Goal: Task Accomplishment & Management: Use online tool/utility

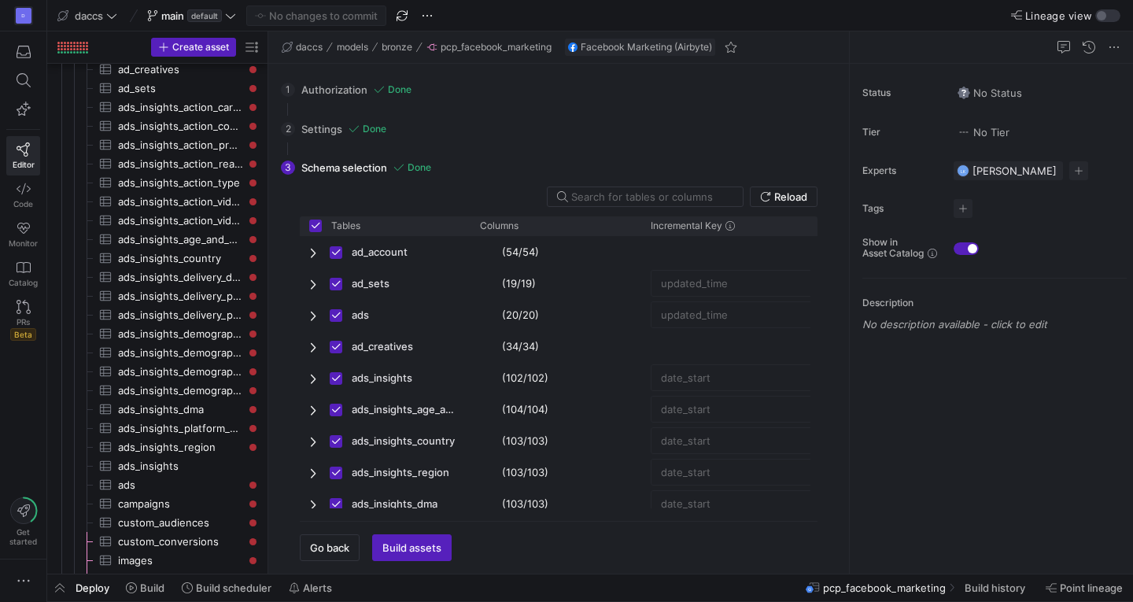
scroll to position [376, 0]
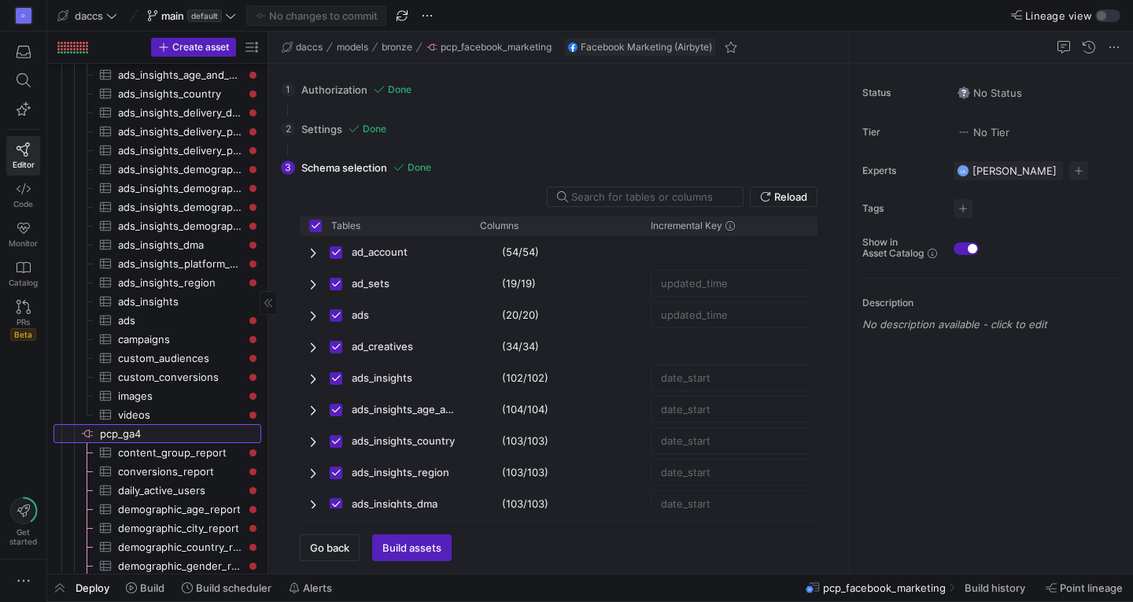
click at [127, 429] on span "pcp_ga4​​​​​​​​" at bounding box center [179, 434] width 159 height 18
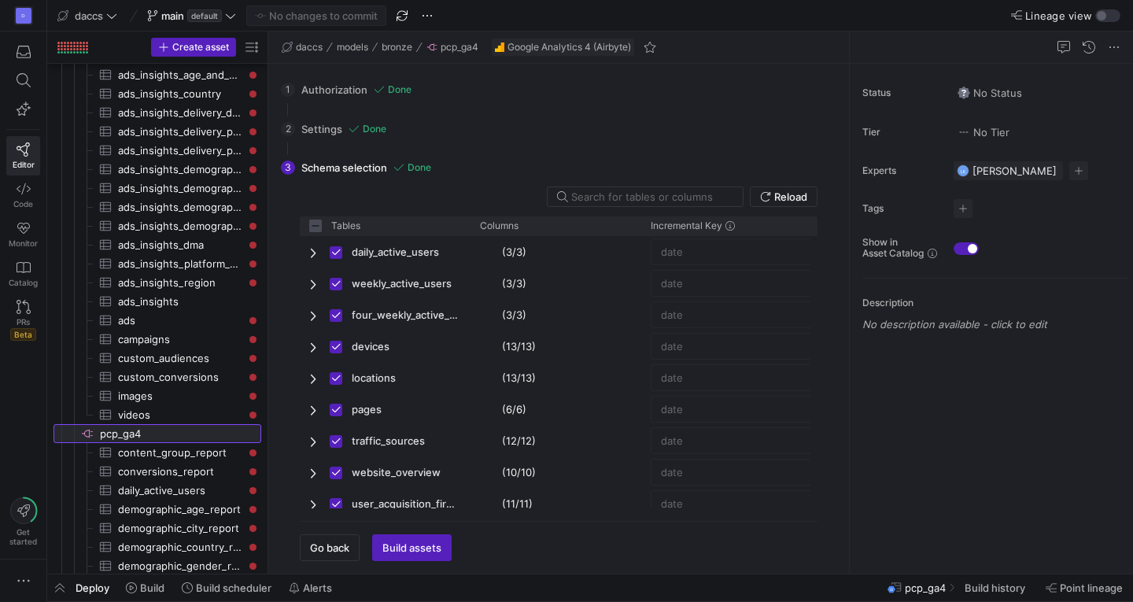
checkbox input "false"
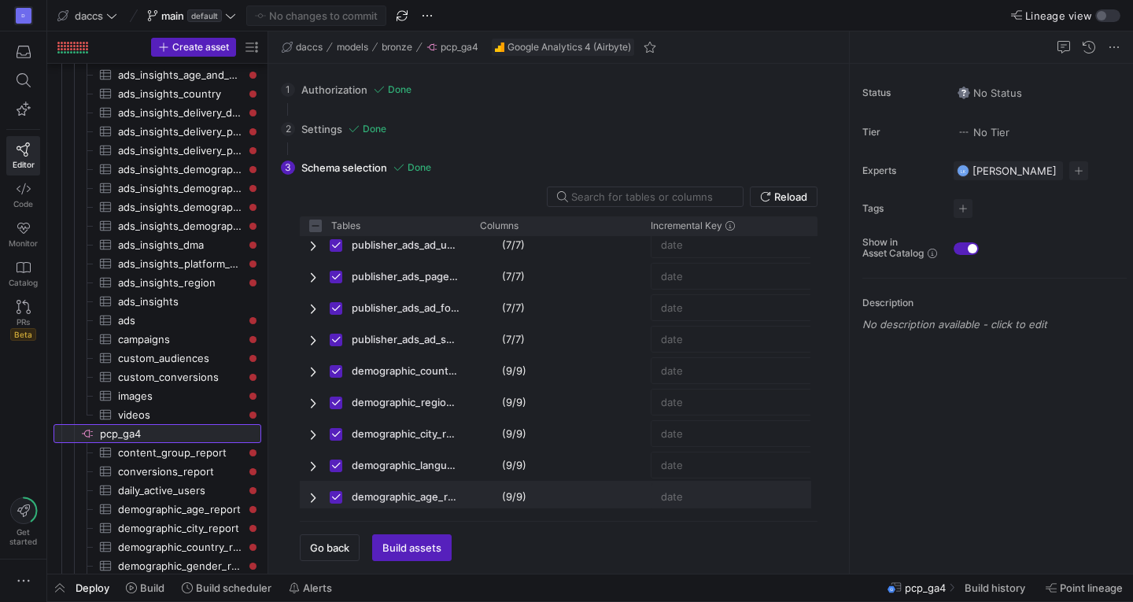
scroll to position [1470, 0]
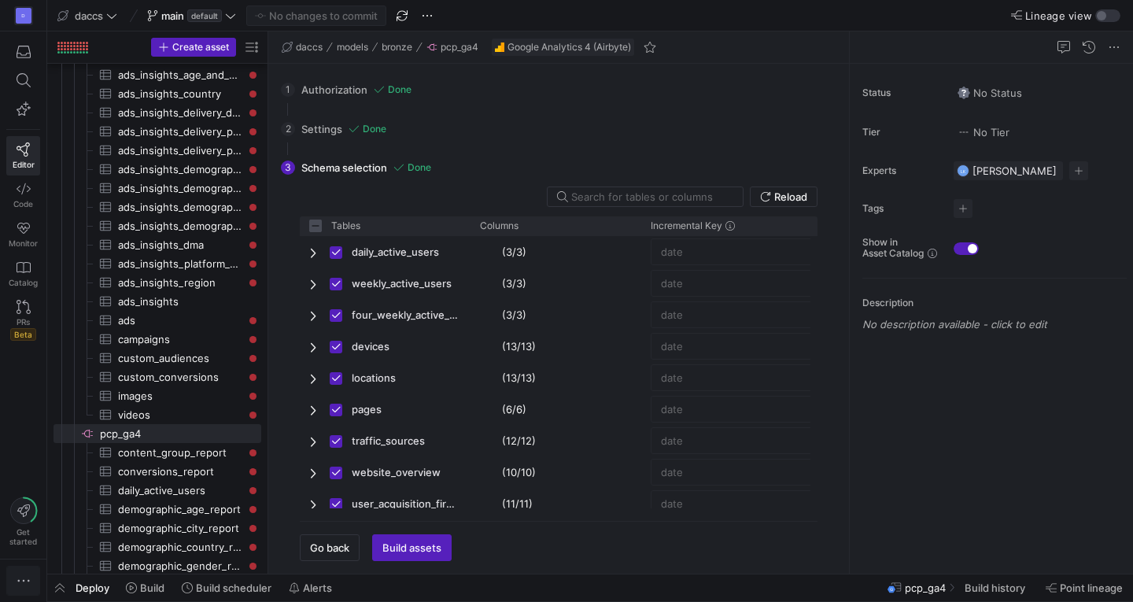
click at [26, 581] on icon "button" at bounding box center [24, 581] width 16 height 16
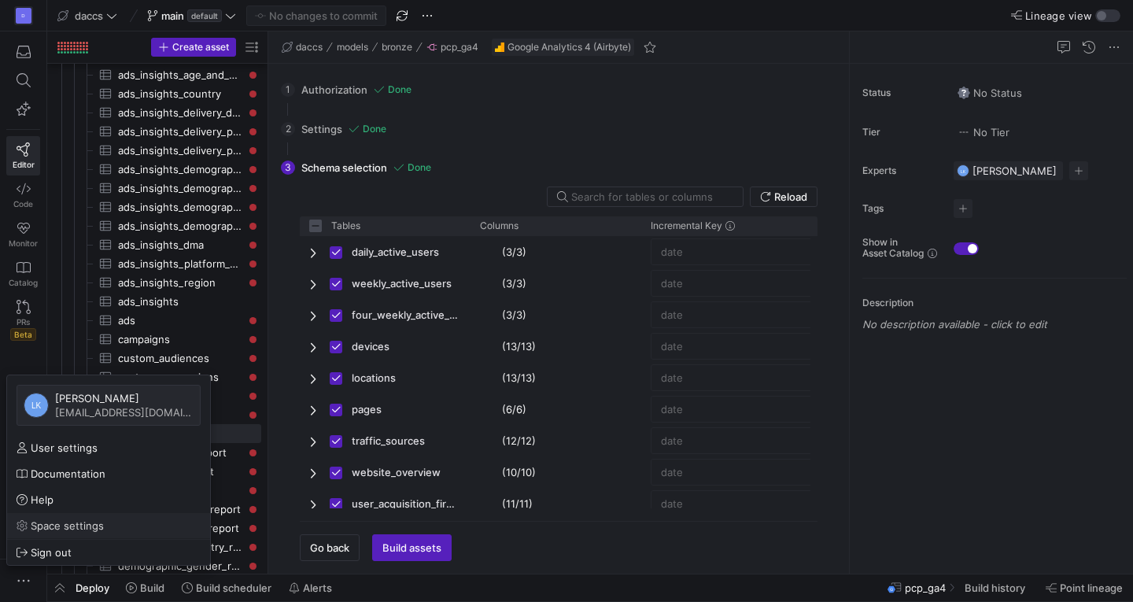
click at [54, 516] on link "Space settings" at bounding box center [108, 525] width 203 height 25
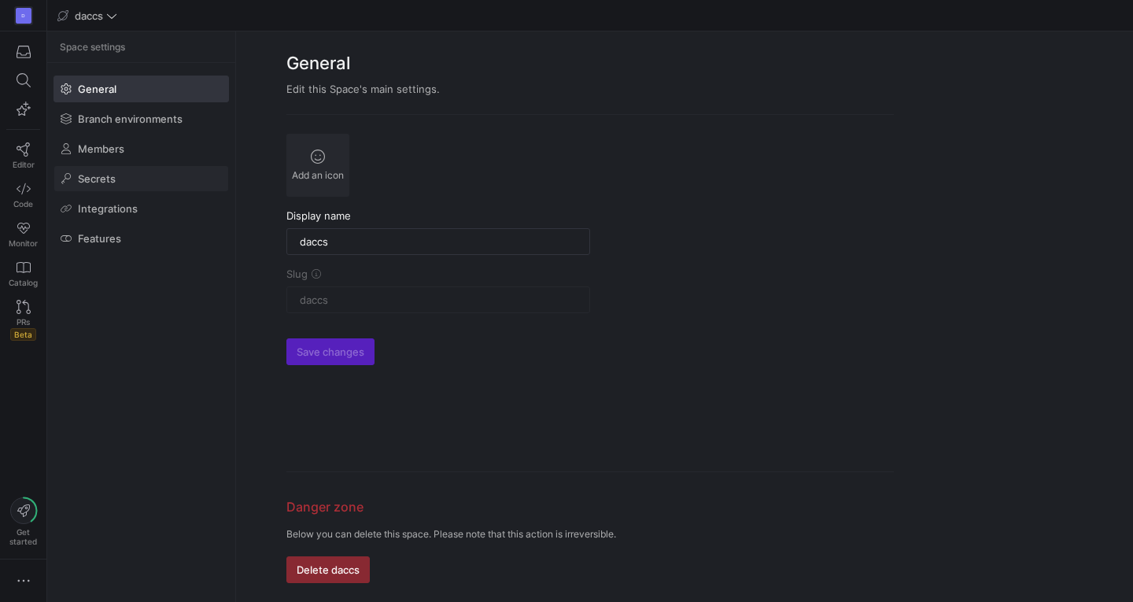
click at [170, 176] on span at bounding box center [141, 178] width 174 height 25
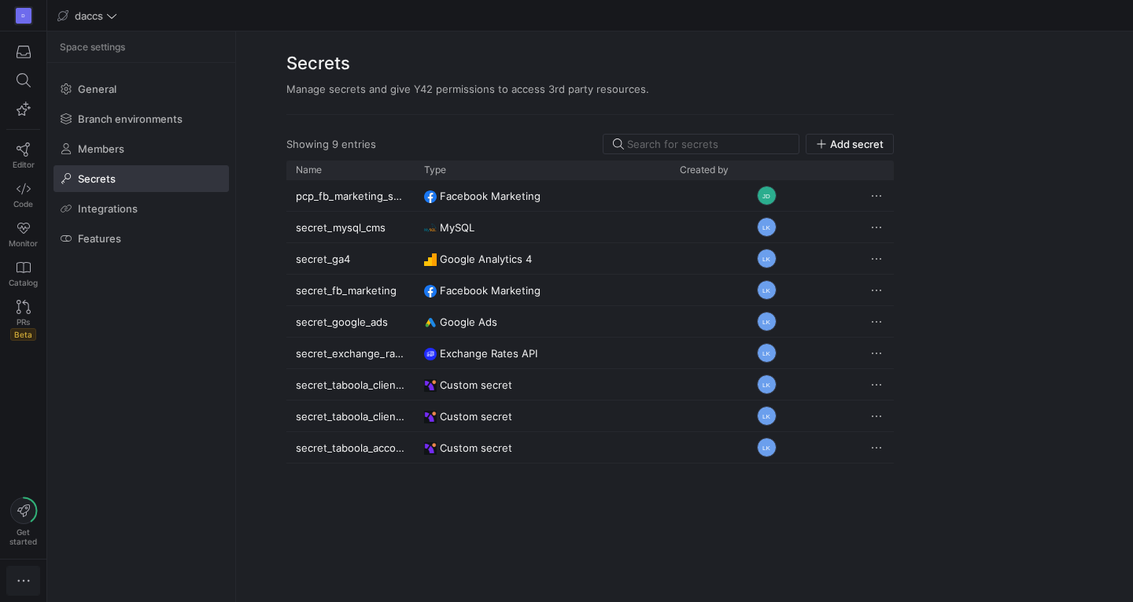
click at [20, 593] on span "button" at bounding box center [23, 580] width 32 height 28
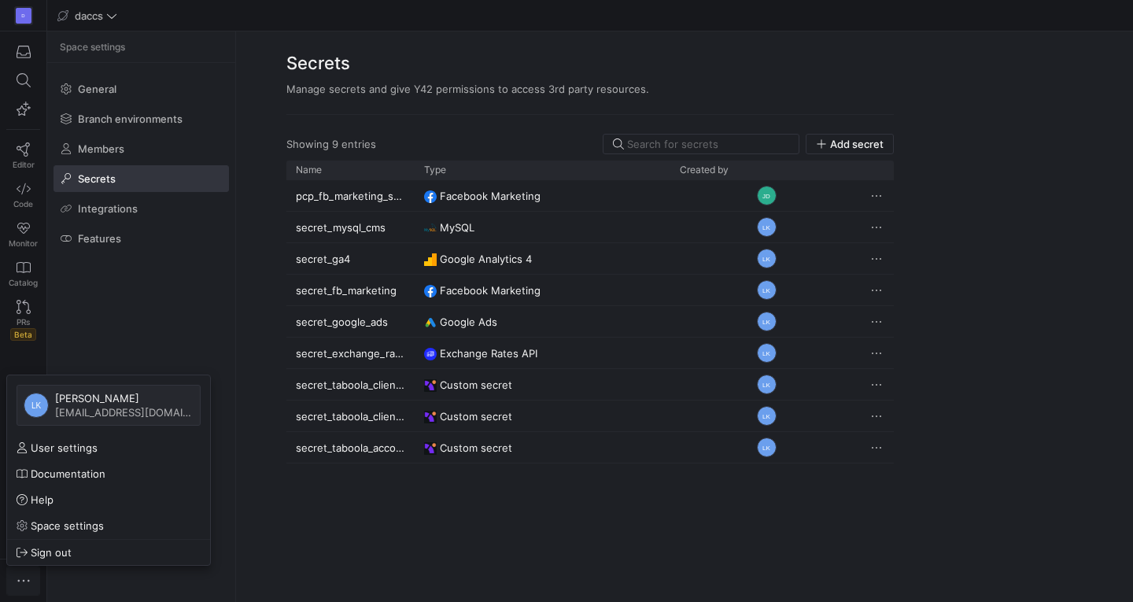
click at [20, 593] on div at bounding box center [566, 301] width 1133 height 602
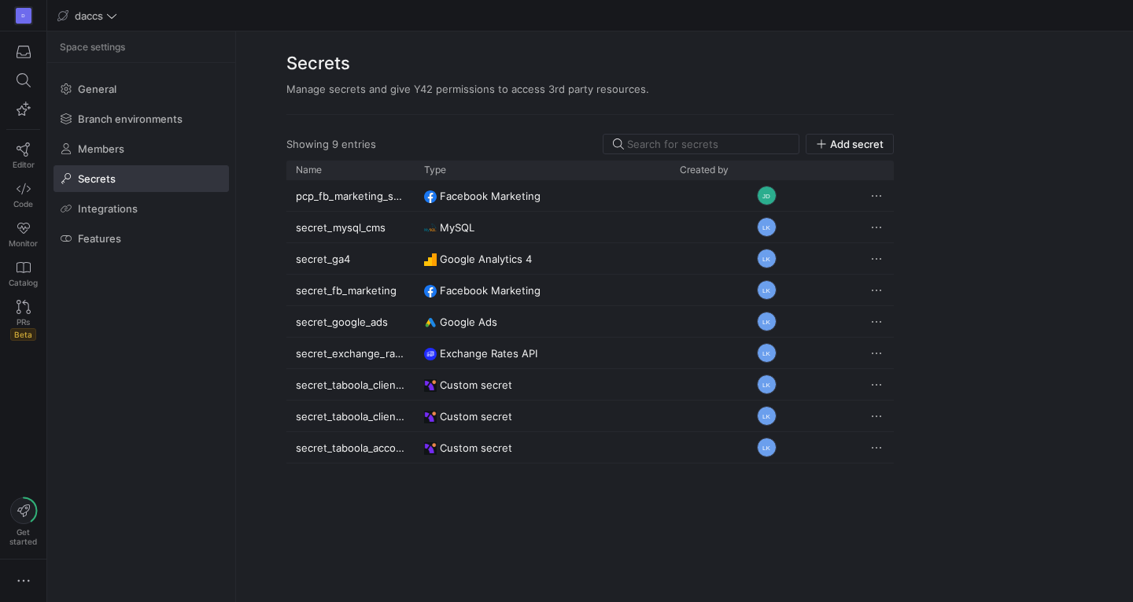
click at [17, 565] on div at bounding box center [23, 580] width 46 height 42
click at [23, 574] on icon "button" at bounding box center [24, 581] width 16 height 16
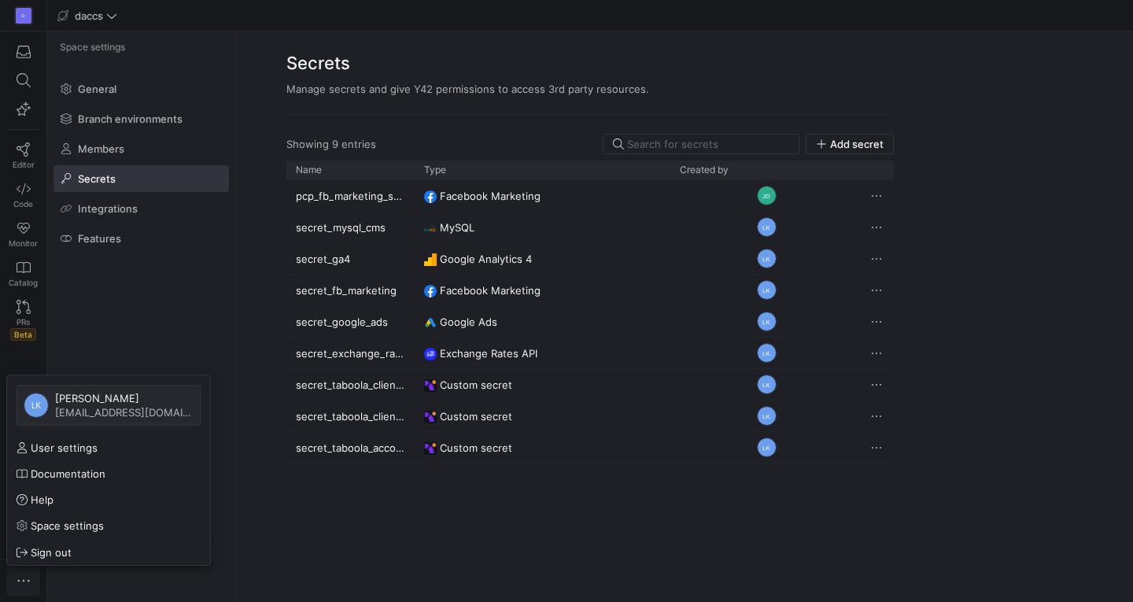
click at [23, 574] on div at bounding box center [566, 301] width 1133 height 602
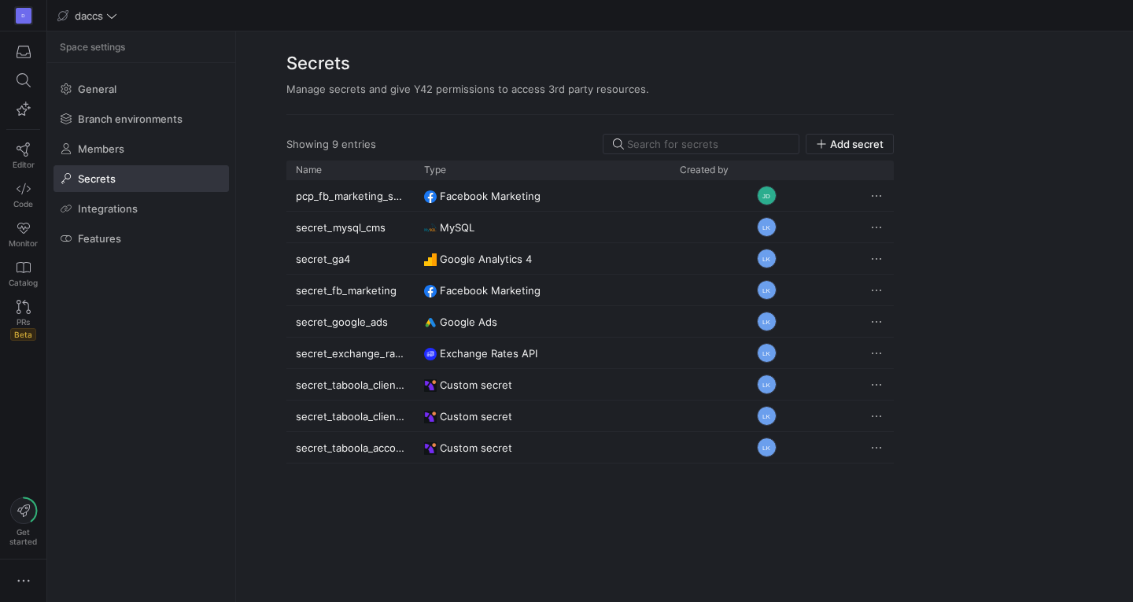
click at [459, 475] on div "pcp_fb_marketing_secret Facebook Marketing JD secret_mysql_cms MySQL LK secret_…" at bounding box center [589, 381] width 607 height 403
click at [24, 163] on span "Editor" at bounding box center [24, 164] width 22 height 9
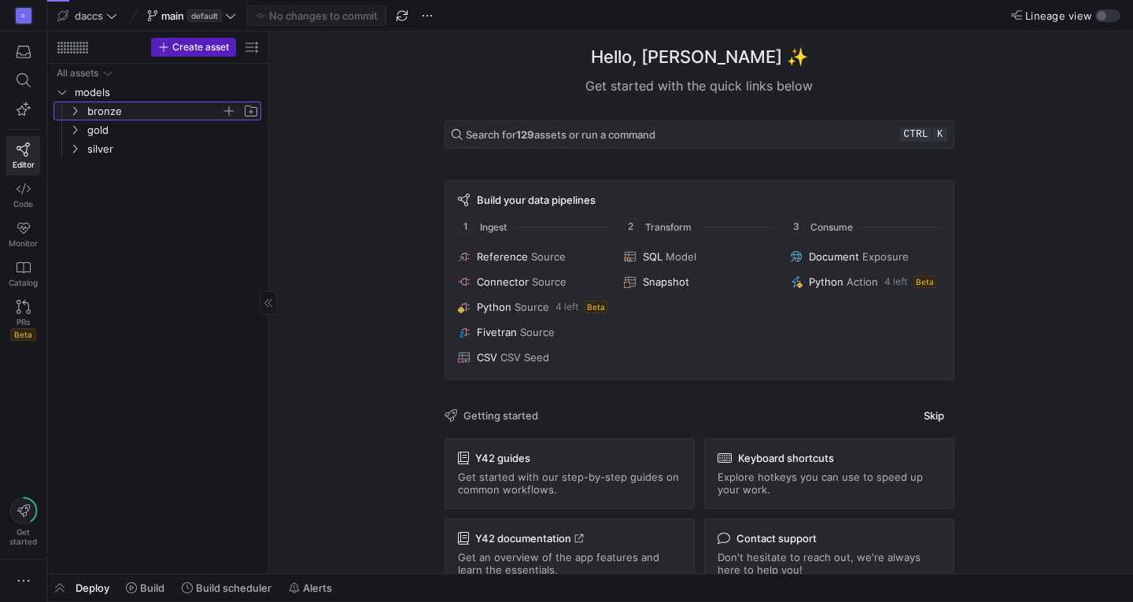
click at [79, 105] on y42-icon "Press SPACE to select this row." at bounding box center [74, 111] width 13 height 13
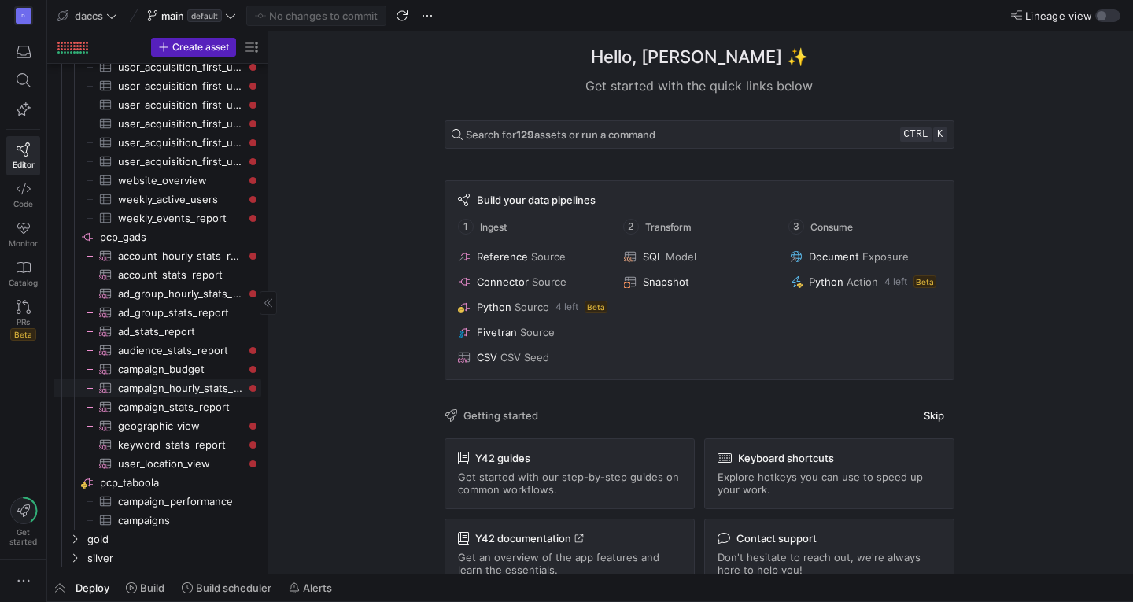
scroll to position [1624, 0]
click at [31, 527] on span "Get started" at bounding box center [23, 536] width 28 height 19
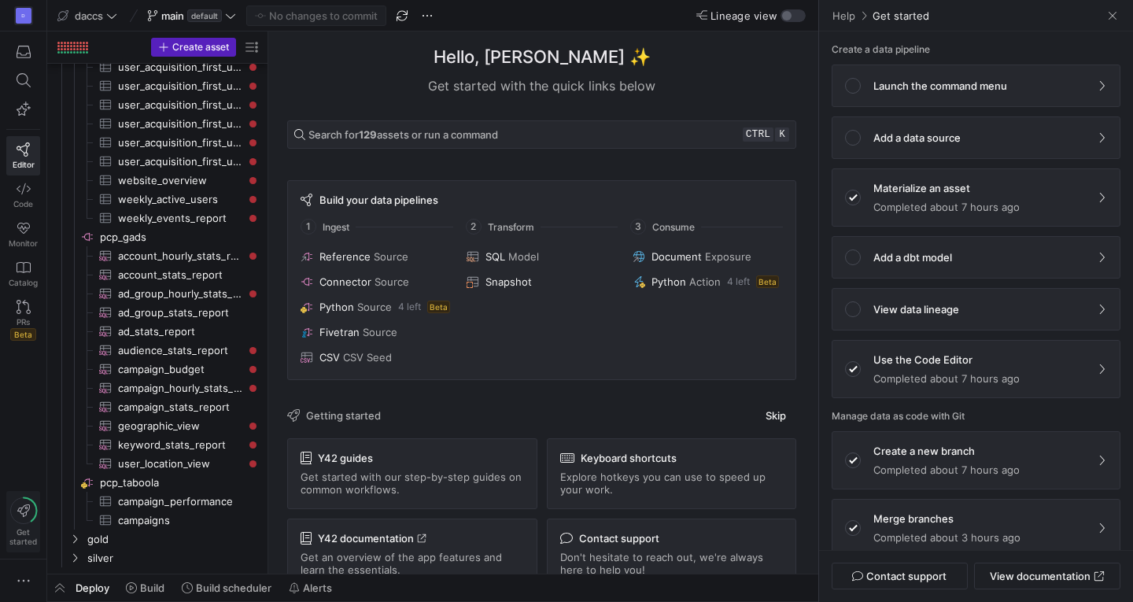
click at [31, 527] on span "Get started" at bounding box center [23, 536] width 28 height 19
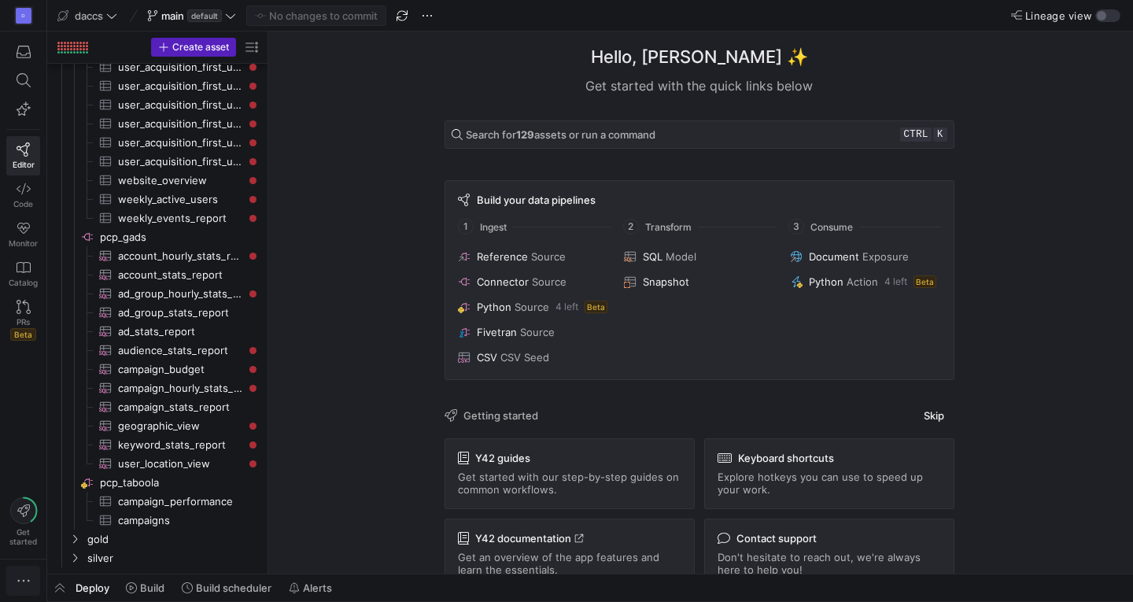
click at [29, 580] on icon "button" at bounding box center [24, 581] width 16 height 16
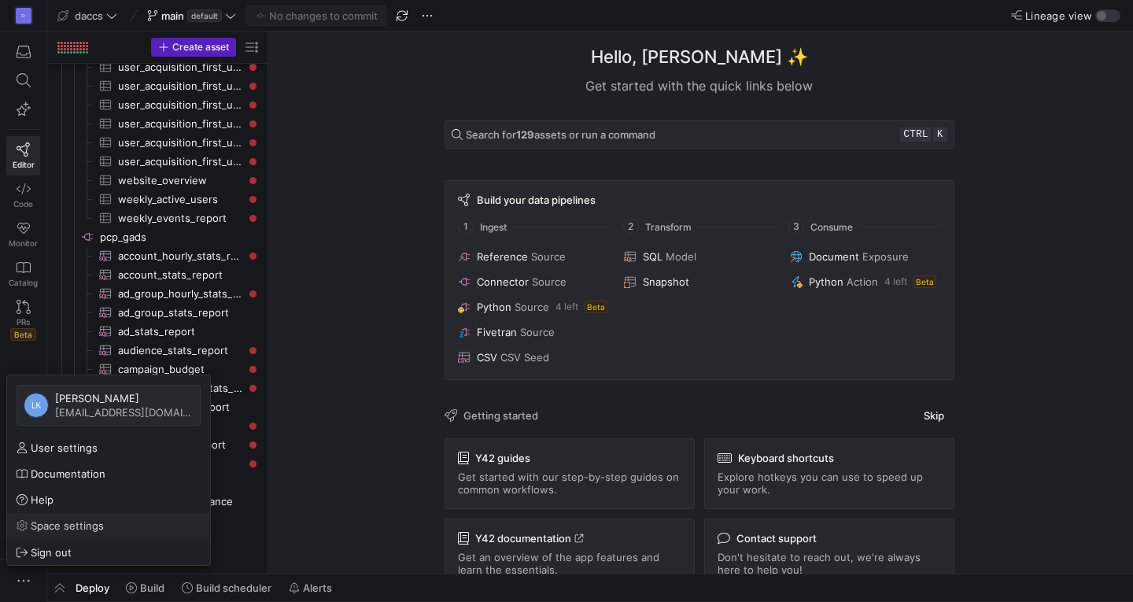
click at [102, 526] on span "Space settings" at bounding box center [67, 525] width 73 height 13
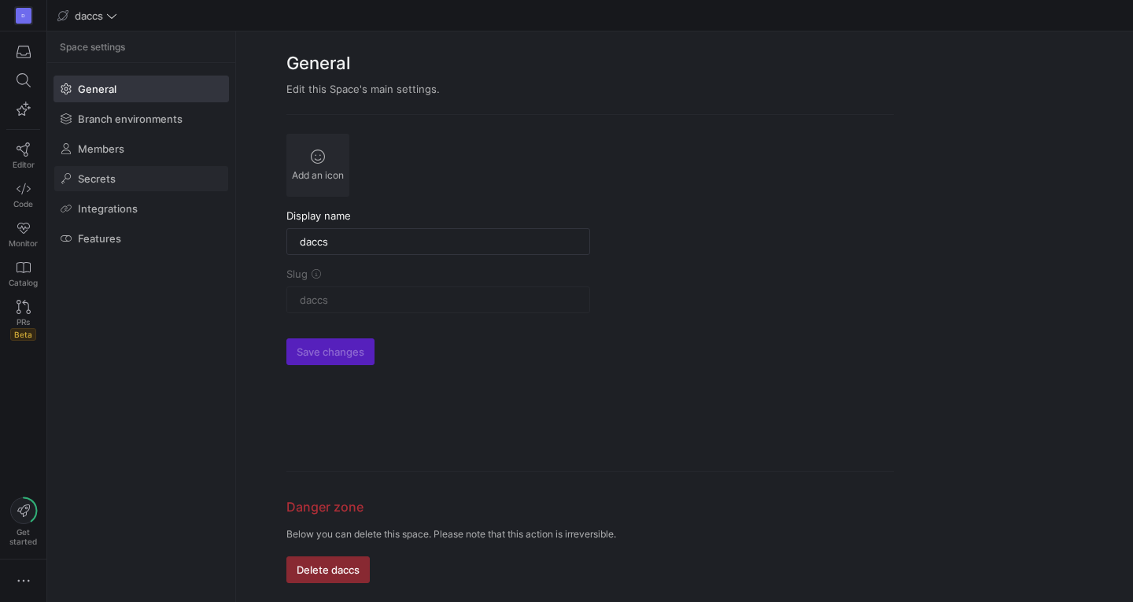
click at [120, 177] on span at bounding box center [141, 178] width 174 height 25
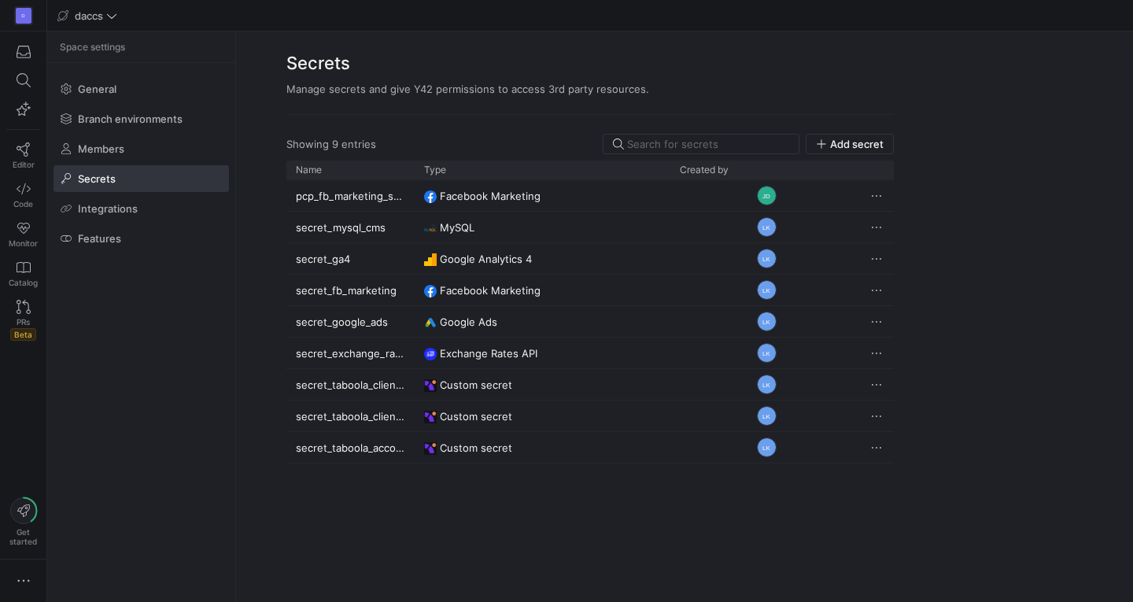
click at [137, 337] on y42-org-space-settings-sidebar "Space settings General Branch environments Members Secrets Integrations Features" at bounding box center [141, 316] width 188 height 570
click at [19, 214] on link "Code" at bounding box center [23, 194] width 34 height 39
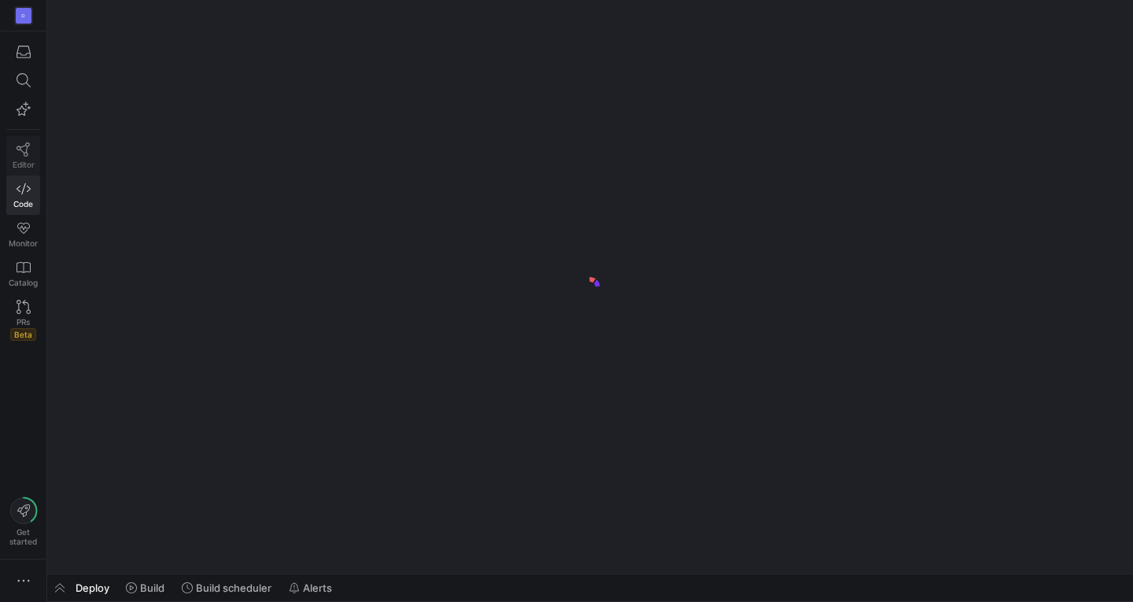
click at [21, 164] on span "Editor" at bounding box center [24, 164] width 22 height 9
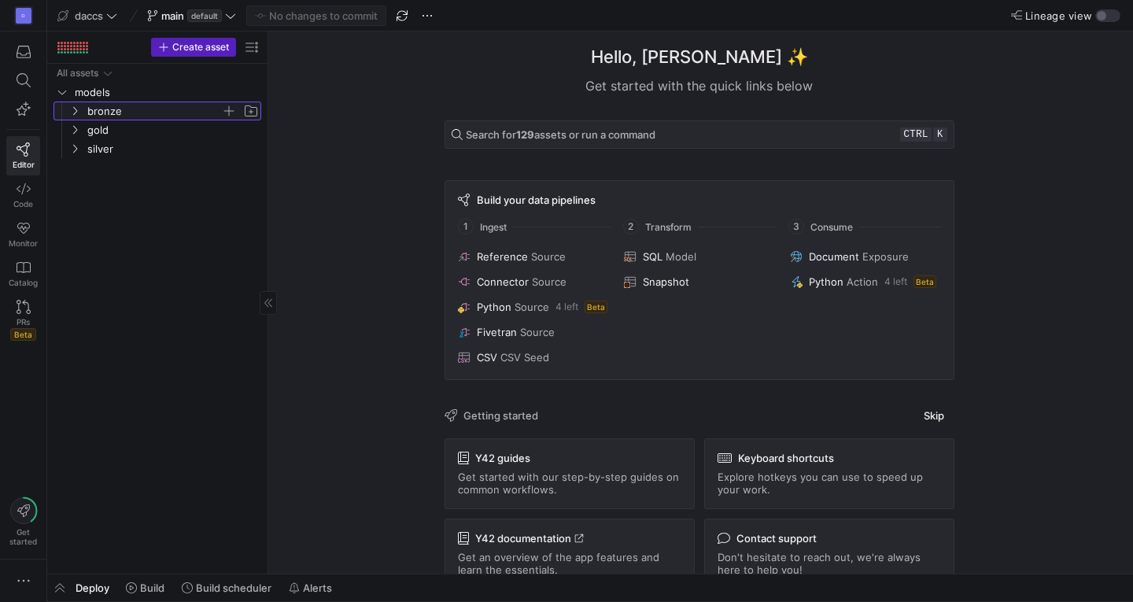
click at [83, 105] on span "bronze" at bounding box center [164, 110] width 194 height 17
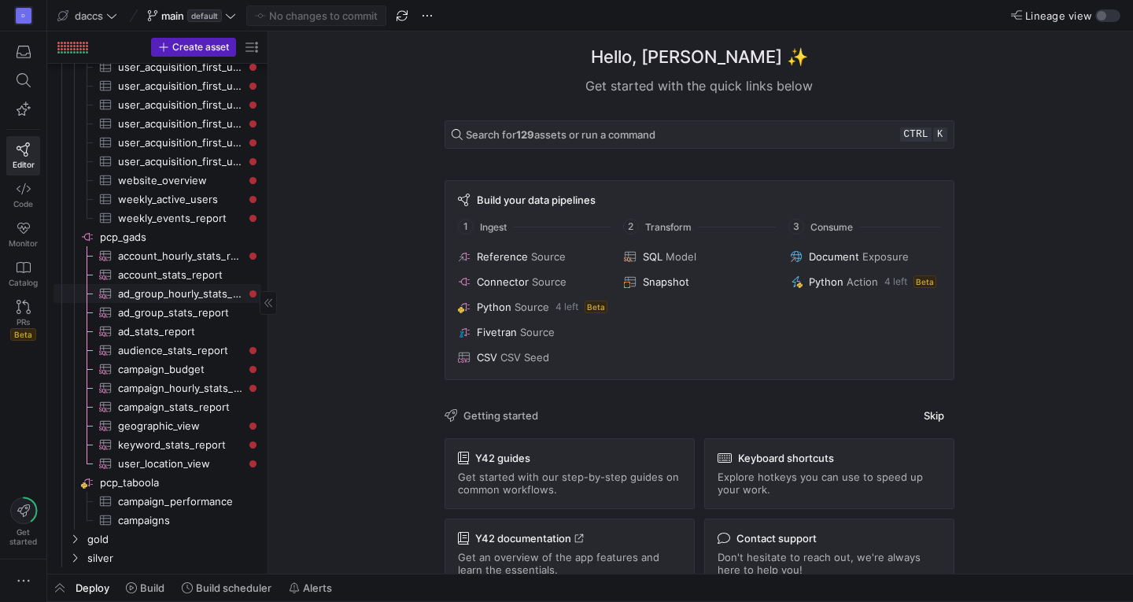
scroll to position [1630, 0]
click at [149, 236] on span "pcp_gads​​​​​​​​" at bounding box center [179, 237] width 159 height 18
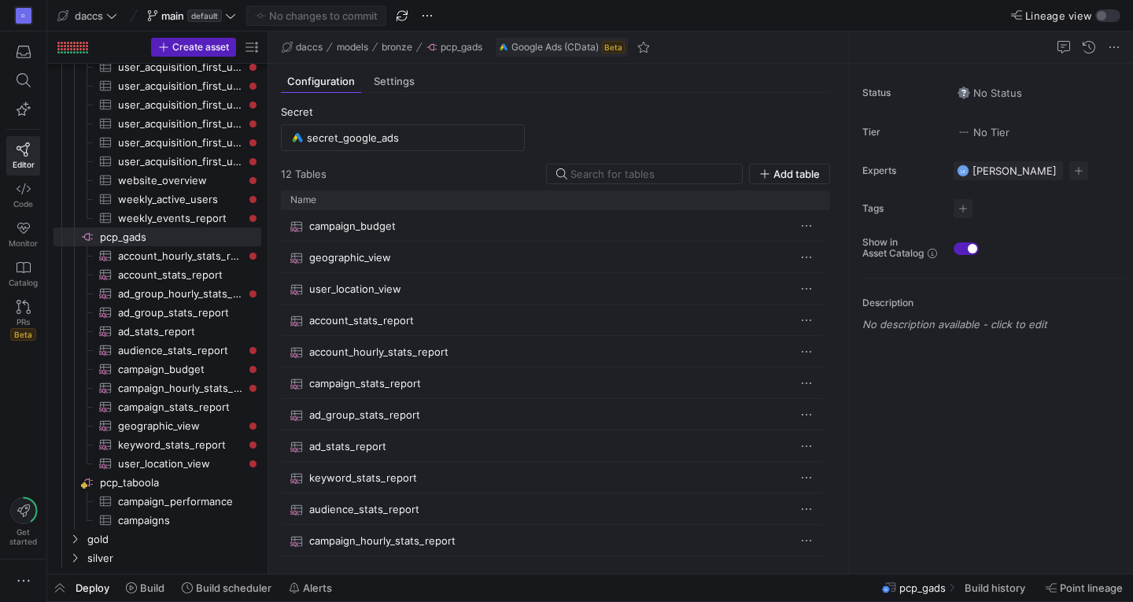
click at [637, 118] on y42-source-config-entity-configuration-tables-view "Secret secret_google_ads 12 Table s Add table Drag here to set row groups Drag …" at bounding box center [555, 332] width 549 height 455
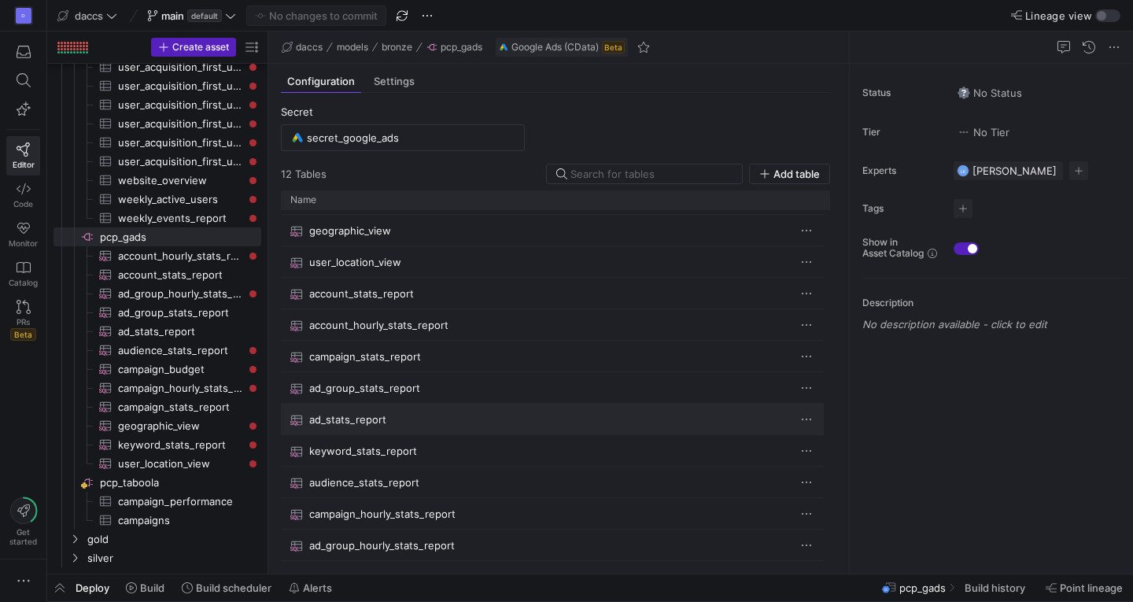
click at [326, 416] on span "ad_stats_report" at bounding box center [347, 419] width 77 height 31
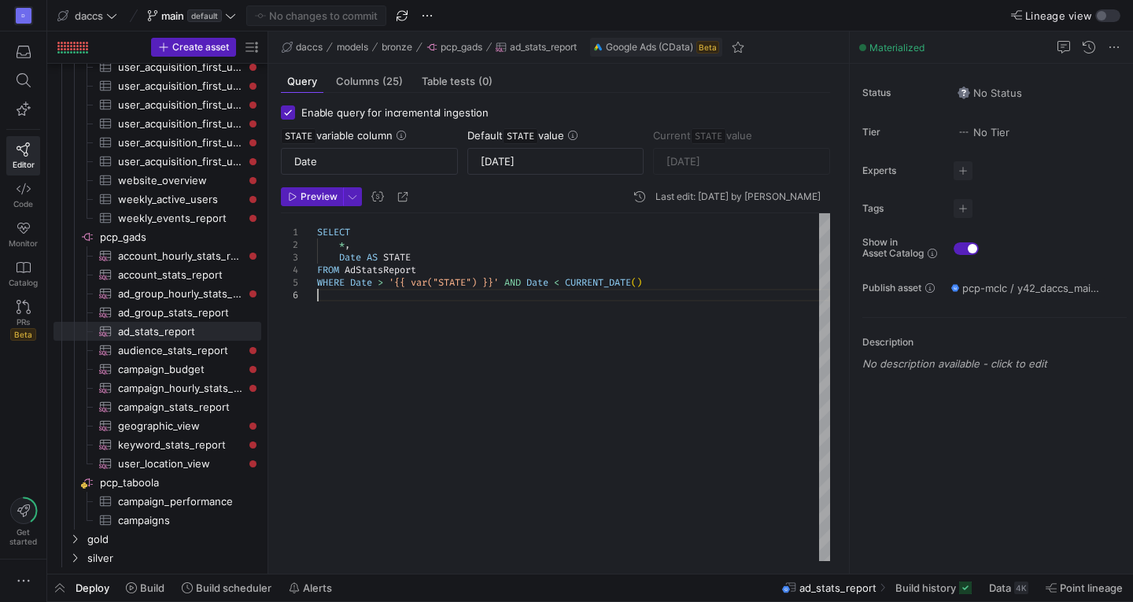
click at [453, 341] on div "SELECT * , Date AS STATE FROM AdStatsReport WHERE Date > '{{ var("STATE") }}' A…" at bounding box center [573, 387] width 513 height 348
type textarea "SELECT *, Date AS STATE FROM AdStatsReport WHERE Date > '{{ var("STATE") }}' AN…"
click at [453, 341] on div "SELECT * , Date AS STATE FROM AdStatsReport WHERE Date > '{{ var("STATE") }}' A…" at bounding box center [573, 387] width 513 height 348
